Goal: Task Accomplishment & Management: Use online tool/utility

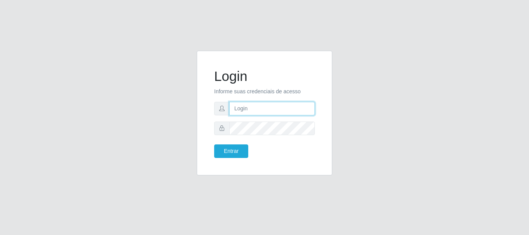
drag, startPoint x: 0, startPoint y: 0, endPoint x: 314, endPoint y: 109, distance: 332.4
click at [314, 109] on input "text" at bounding box center [272, 109] width 86 height 14
type input "[EMAIL_ADDRESS][DOMAIN_NAME]"
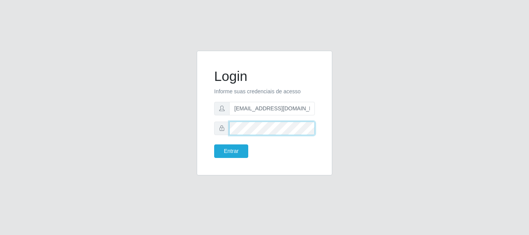
click at [214, 145] on button "Entrar" at bounding box center [231, 152] width 34 height 14
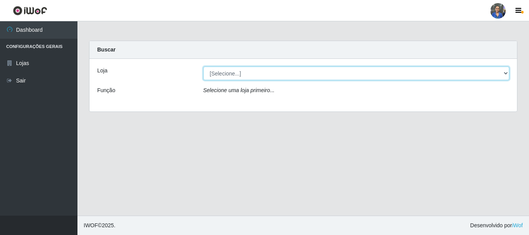
click at [288, 74] on select "[Selecione...] SuperFácil Atacado - Rodoviária" at bounding box center [356, 74] width 307 height 14
select select "400"
click at [203, 67] on select "[Selecione...] SuperFácil Atacado - Rodoviária" at bounding box center [356, 74] width 307 height 14
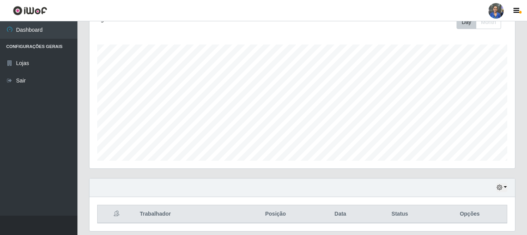
scroll to position [141, 0]
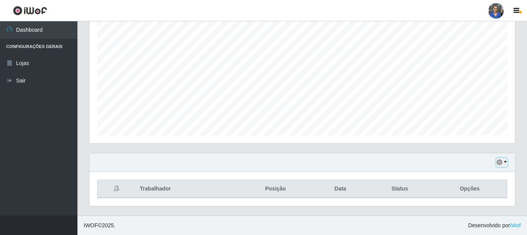
click at [501, 158] on button "button" at bounding box center [502, 162] width 11 height 9
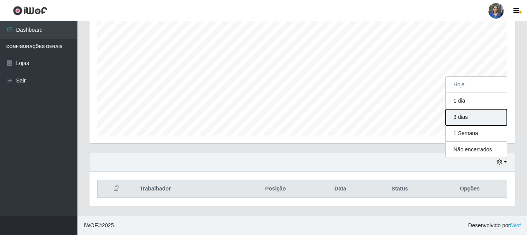
click at [465, 124] on button "3 dias" at bounding box center [476, 117] width 61 height 16
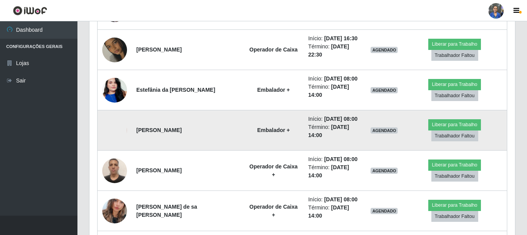
scroll to position [723, 0]
